Goal: Task Accomplishment & Management: Manage account settings

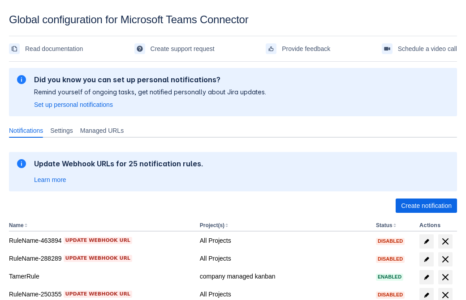
click at [426, 206] on span "Create notification" at bounding box center [426, 206] width 51 height 14
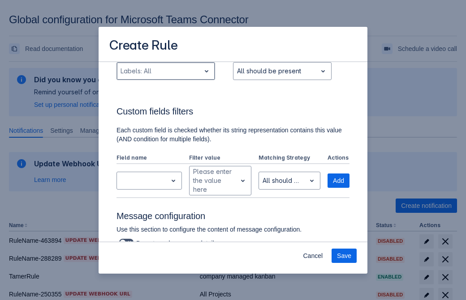
click at [165, 77] on div "Scrollable content" at bounding box center [158, 71] width 76 height 11
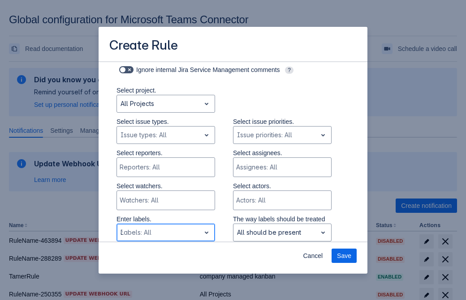
type input "335882_label"
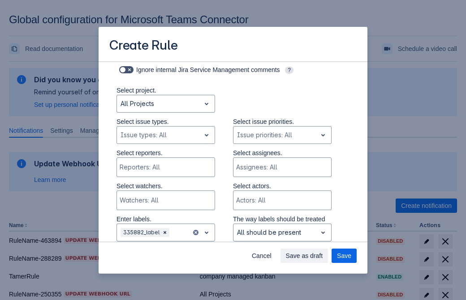
scroll to position [586, 0]
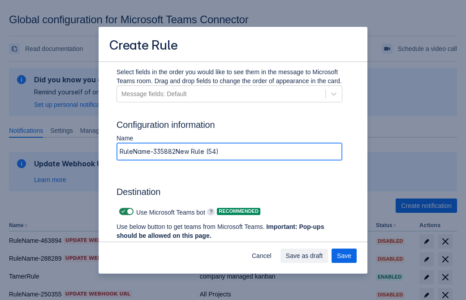
type input "RuleName-335882New Rule (54)"
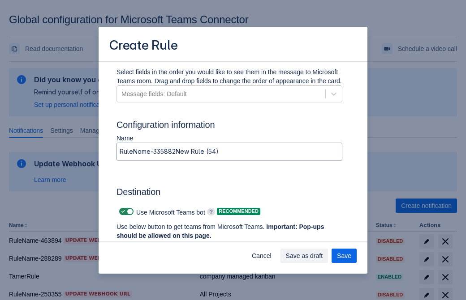
click at [122, 212] on span "Scrollable content" at bounding box center [123, 211] width 7 height 7
click at [122, 212] on input "Scrollable content" at bounding box center [122, 212] width 6 height 6
checkbox input "false"
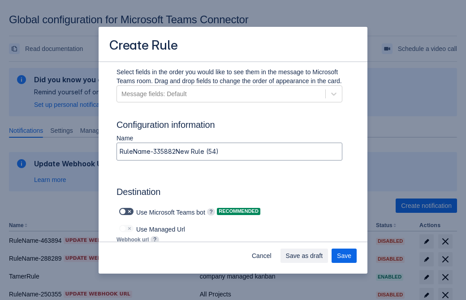
type input "https://prod-172.westeurope.logic.azure.com:443/workflows/ae977bb6ae334c9d95dfe…"
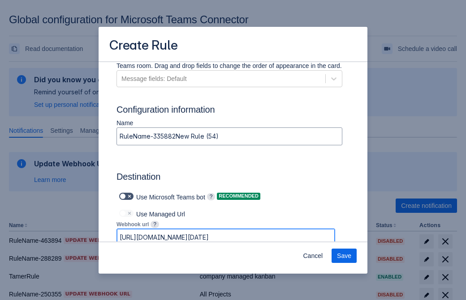
click at [344, 256] on span "Save" at bounding box center [344, 256] width 14 height 14
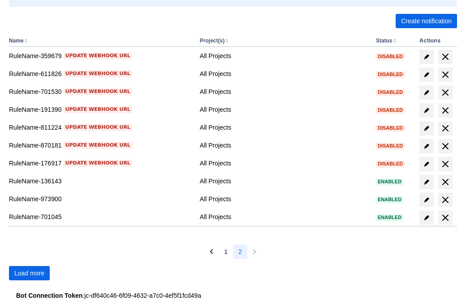
click at [29, 273] on span "Load more" at bounding box center [29, 273] width 30 height 14
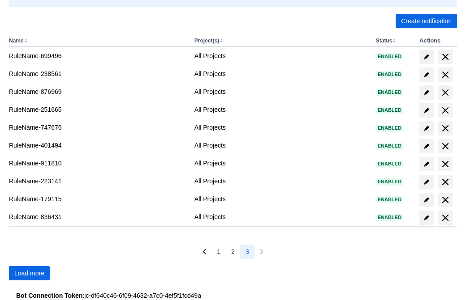
click at [29, 273] on span "Load more" at bounding box center [29, 273] width 30 height 14
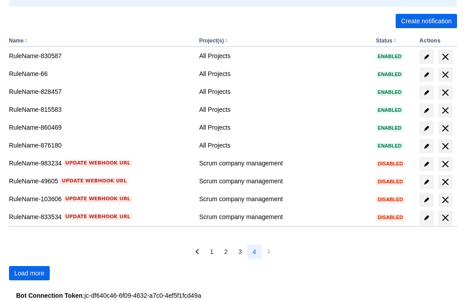
click at [29, 273] on span "Load more" at bounding box center [29, 273] width 30 height 14
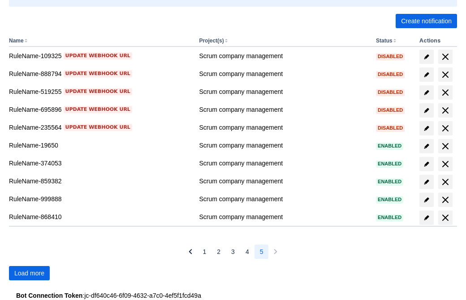
click at [29, 273] on span "Load more" at bounding box center [29, 273] width 30 height 14
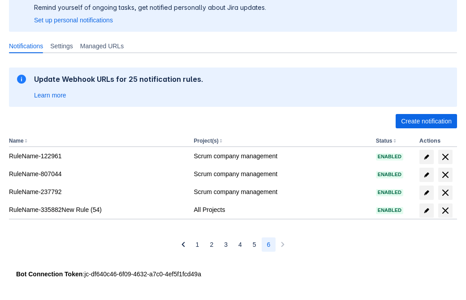
scroll to position [85, 0]
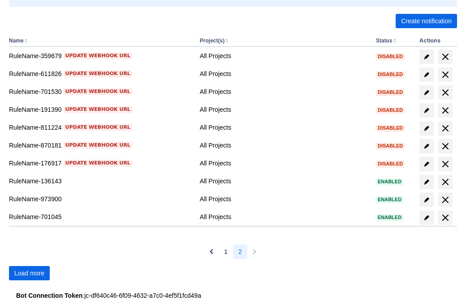
click at [29, 273] on span "Load more" at bounding box center [29, 273] width 30 height 14
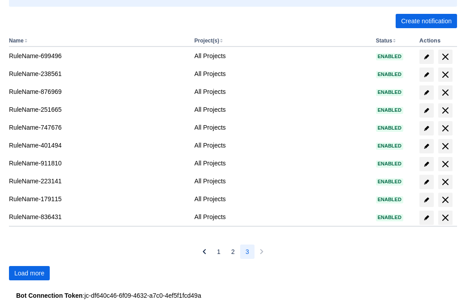
click at [29, 273] on span "Load more" at bounding box center [29, 273] width 30 height 14
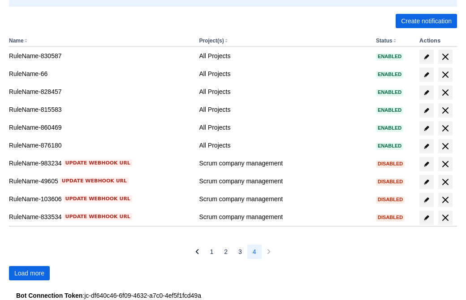
click at [29, 273] on span "Load more" at bounding box center [29, 273] width 30 height 14
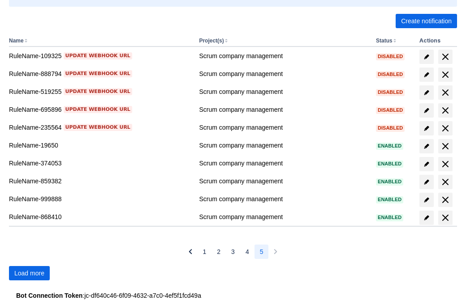
click at [29, 273] on span "Load more" at bounding box center [29, 273] width 30 height 14
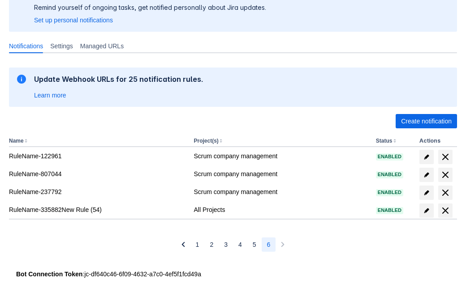
scroll to position [85, 0]
click at [444, 211] on span "delete" at bounding box center [445, 210] width 11 height 11
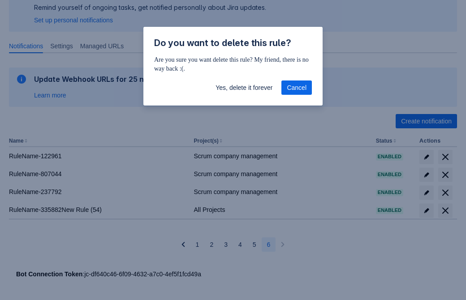
click at [243, 88] on span "Yes, delete it forever" at bounding box center [243, 88] width 57 height 14
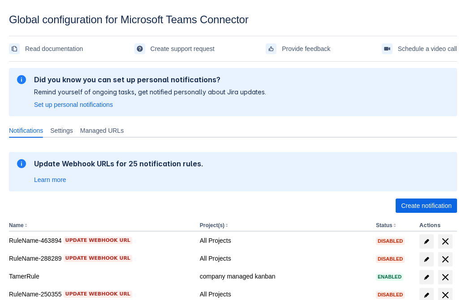
click at [426, 206] on span "Create notification" at bounding box center [426, 206] width 51 height 14
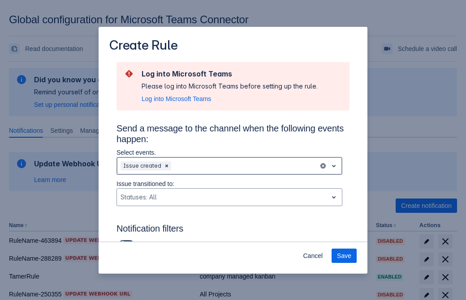
click at [229, 166] on div "Scrollable content" at bounding box center [244, 166] width 142 height 11
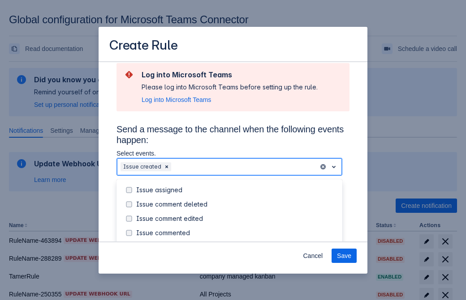
click at [236, 243] on div "Issue created" at bounding box center [236, 247] width 201 height 9
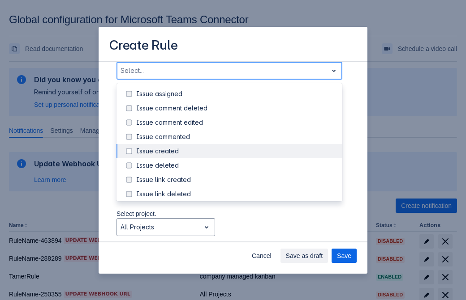
click at [236, 233] on div "Issue updated" at bounding box center [236, 237] width 201 height 9
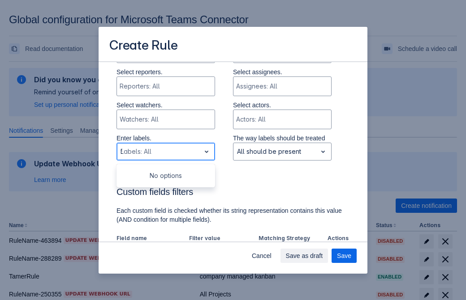
type input "523881_label"
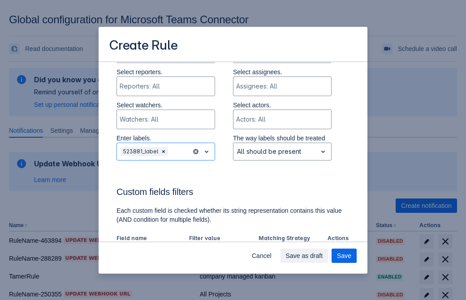
scroll to position [586, 0]
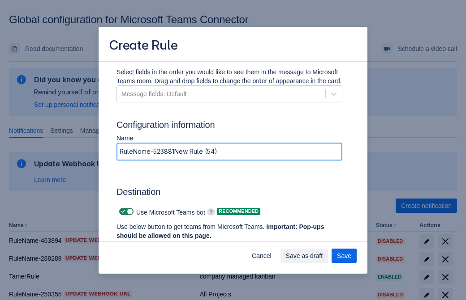
type input "RuleName-523881New Rule (54)"
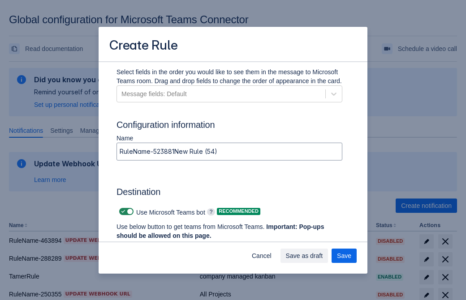
click at [122, 212] on span "Scrollable content" at bounding box center [123, 211] width 7 height 7
click at [122, 212] on input "Scrollable content" at bounding box center [122, 212] width 6 height 6
checkbox input "false"
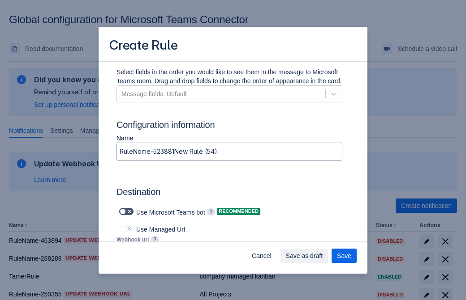
type input "https://prod-112.westeurope.logic.azure.com:443/workflows/bae959254738451b85002…"
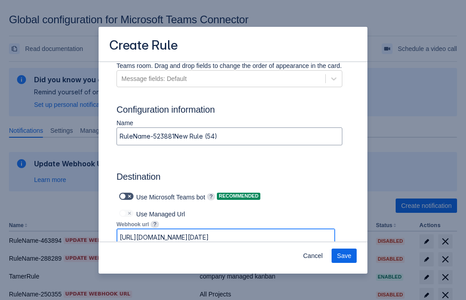
click at [344, 256] on span "Save" at bounding box center [344, 256] width 14 height 14
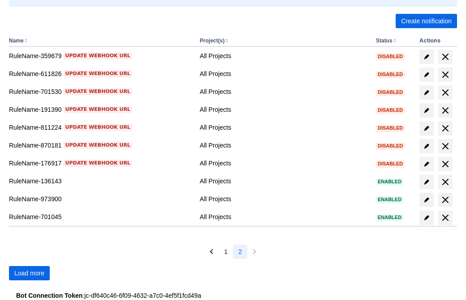
click at [29, 273] on span "Load more" at bounding box center [29, 273] width 30 height 14
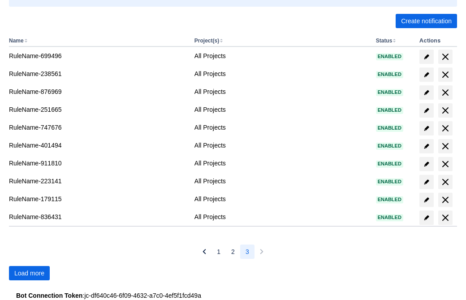
click at [29, 273] on span "Load more" at bounding box center [29, 273] width 30 height 14
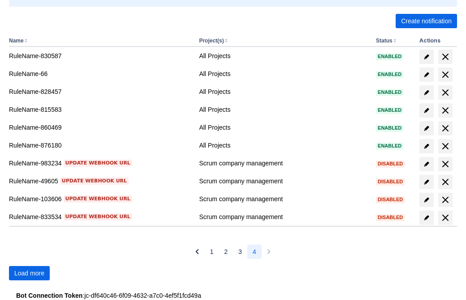
click at [29, 273] on span "Load more" at bounding box center [29, 273] width 30 height 14
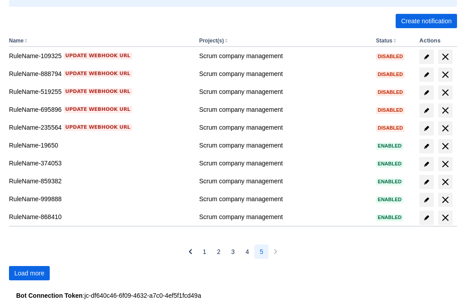
click at [29, 273] on span "Load more" at bounding box center [29, 273] width 30 height 14
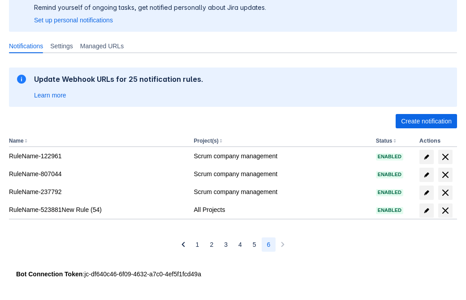
scroll to position [85, 0]
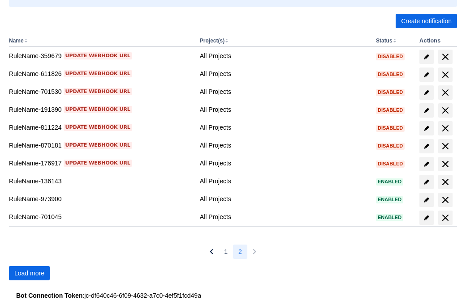
click at [29, 273] on span "Load more" at bounding box center [29, 273] width 30 height 14
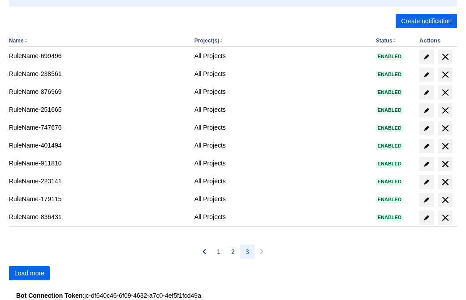
click at [29, 273] on span "Load more" at bounding box center [29, 273] width 30 height 14
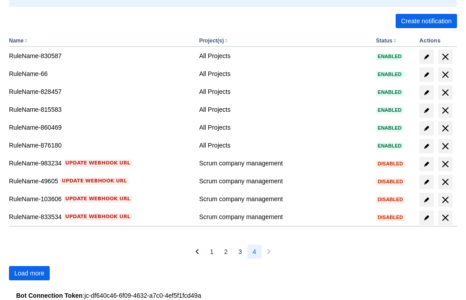
click at [29, 273] on span "Load more" at bounding box center [29, 273] width 30 height 14
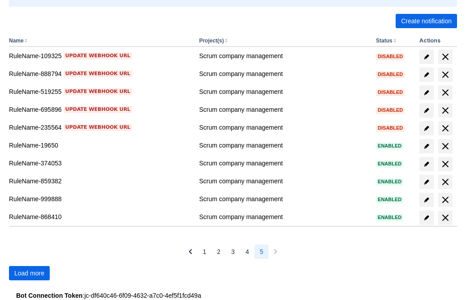
click at [29, 273] on span "Load more" at bounding box center [29, 273] width 30 height 14
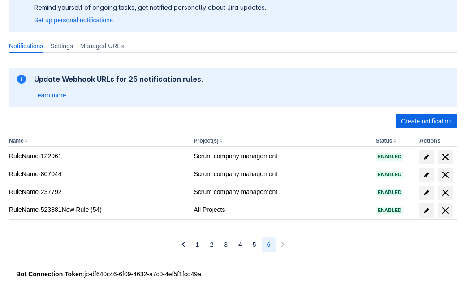
scroll to position [85, 0]
click at [444, 211] on span "delete" at bounding box center [445, 210] width 11 height 11
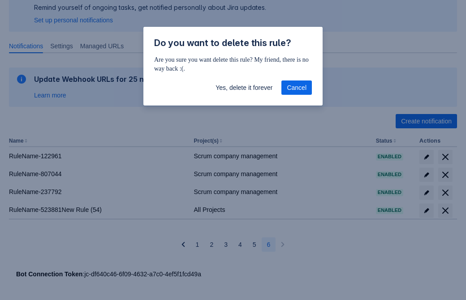
click at [243, 88] on span "Yes, delete it forever" at bounding box center [243, 88] width 57 height 14
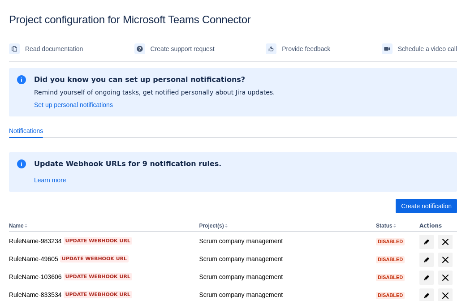
click at [426, 206] on span "Create notification" at bounding box center [426, 206] width 51 height 14
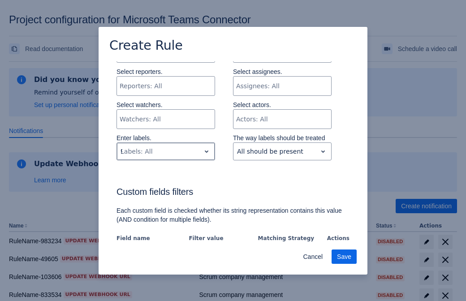
type input "91736_label"
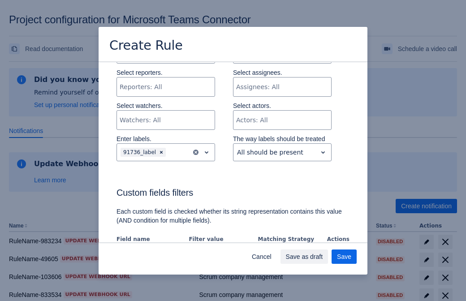
scroll to position [546, 0]
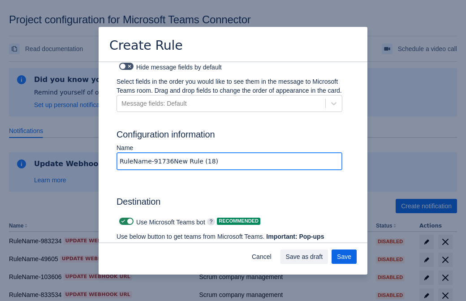
type input "RuleName-91736New Rule (18)"
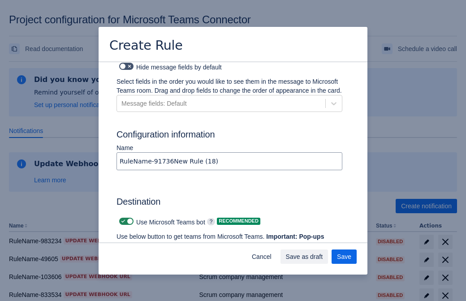
click at [122, 218] on span at bounding box center [123, 221] width 7 height 7
click at [122, 218] on input "checkbox" at bounding box center [122, 221] width 6 height 6
checkbox input "false"
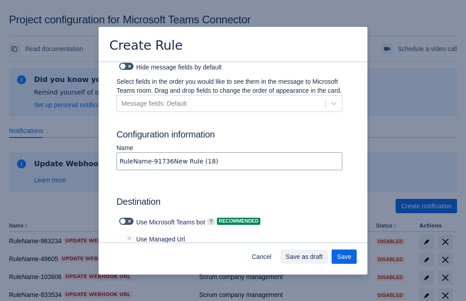
type input "https://prod-103.westeurope.logic.azure.com:443/workflows/562279af401f414e8dae6…"
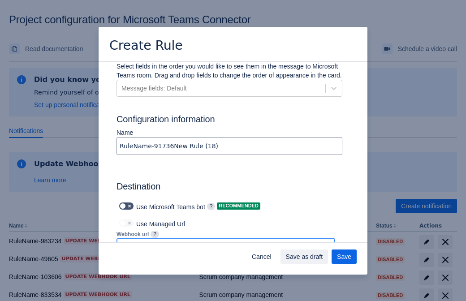
click at [323, 256] on span "Save as draft" at bounding box center [304, 256] width 37 height 14
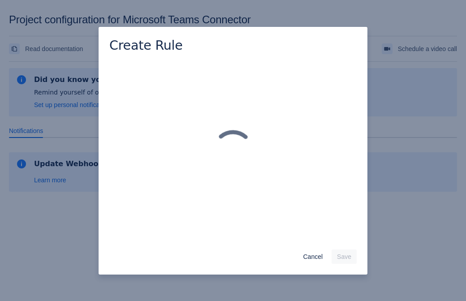
scroll to position [0, 0]
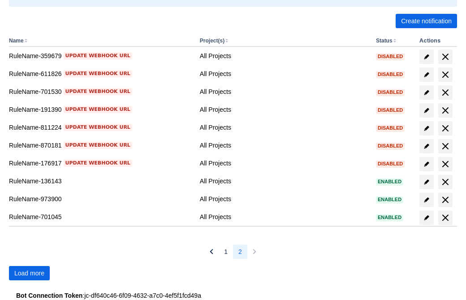
click at [29, 273] on span "Load more" at bounding box center [29, 273] width 30 height 14
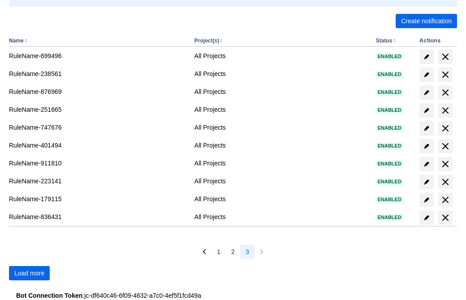
click at [29, 273] on span "Load more" at bounding box center [29, 273] width 30 height 14
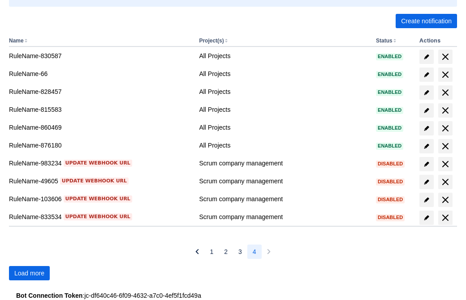
click at [29, 273] on span "Load more" at bounding box center [29, 273] width 30 height 14
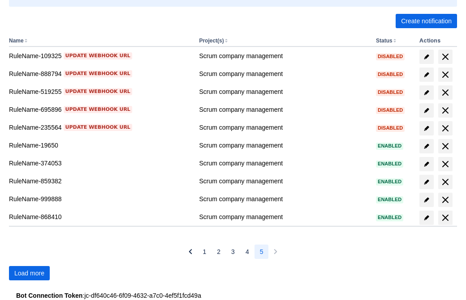
click at [29, 273] on span "Load more" at bounding box center [29, 273] width 30 height 14
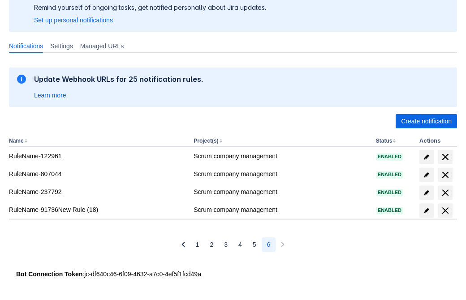
click at [444, 211] on span "delete" at bounding box center [445, 210] width 11 height 11
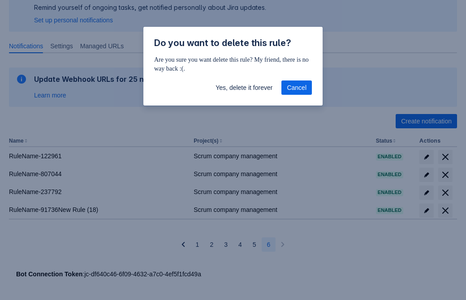
click at [243, 88] on span "Yes, delete it forever" at bounding box center [243, 88] width 57 height 14
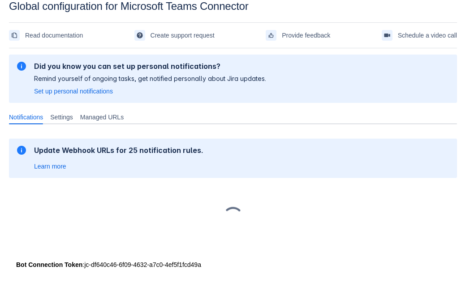
scroll to position [13, 0]
